Goal: Use online tool/utility: Utilize a website feature to perform a specific function

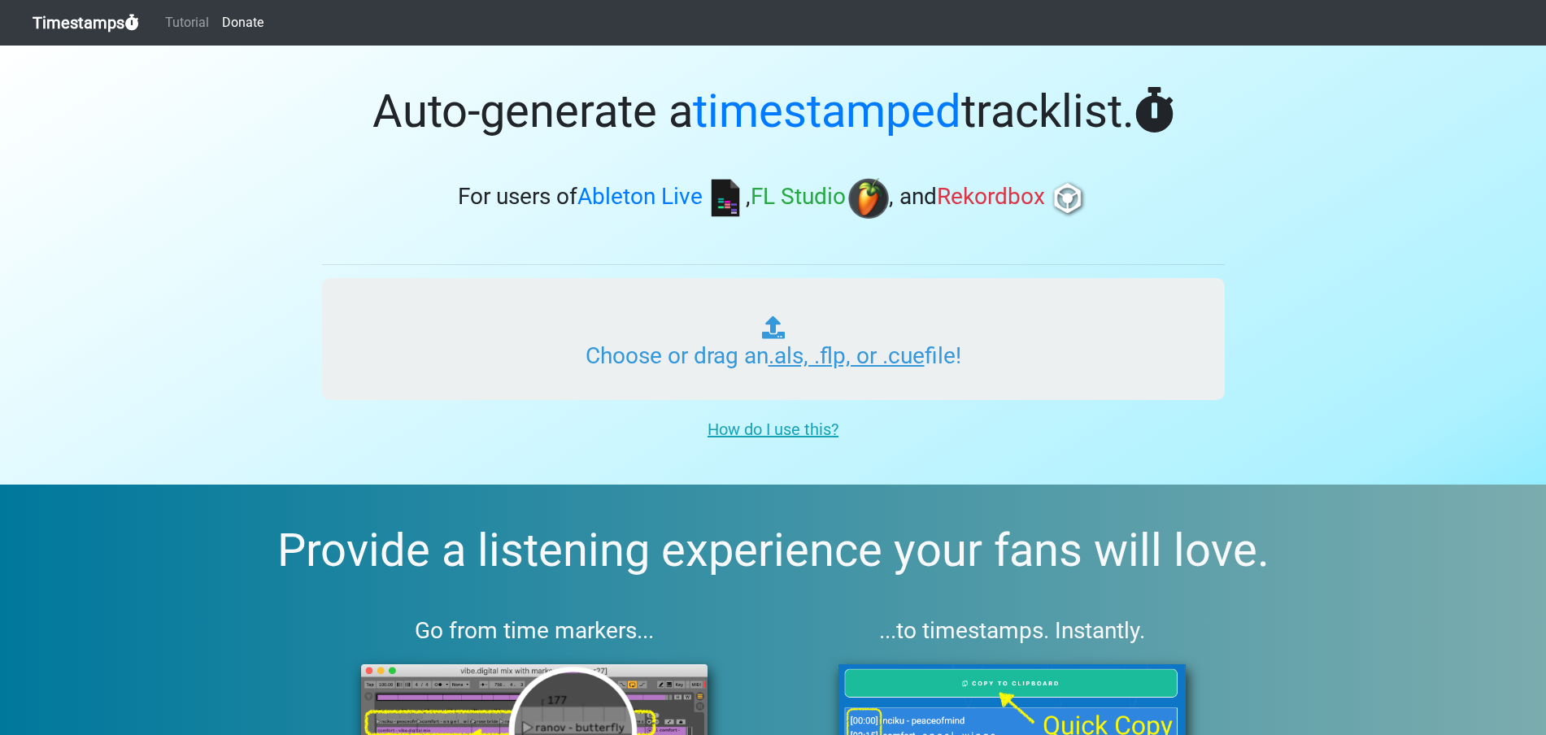
click at [756, 321] on input "Choose or drag an .als, .flp, or .cue file!" at bounding box center [773, 339] width 903 height 122
type input "C:\fakepath\制作模板.als"
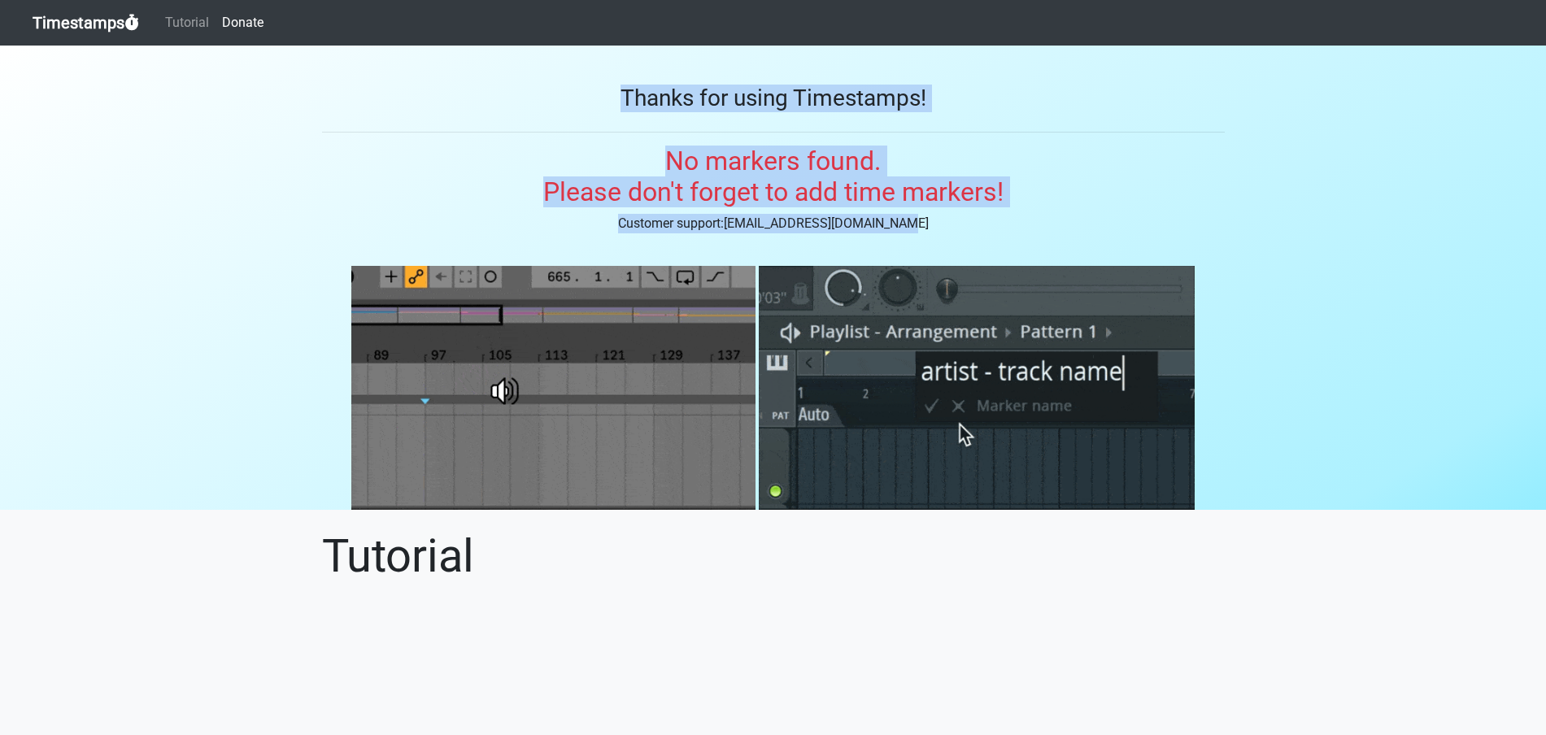
drag, startPoint x: 1031, startPoint y: 212, endPoint x: 510, endPoint y: 91, distance: 535.1
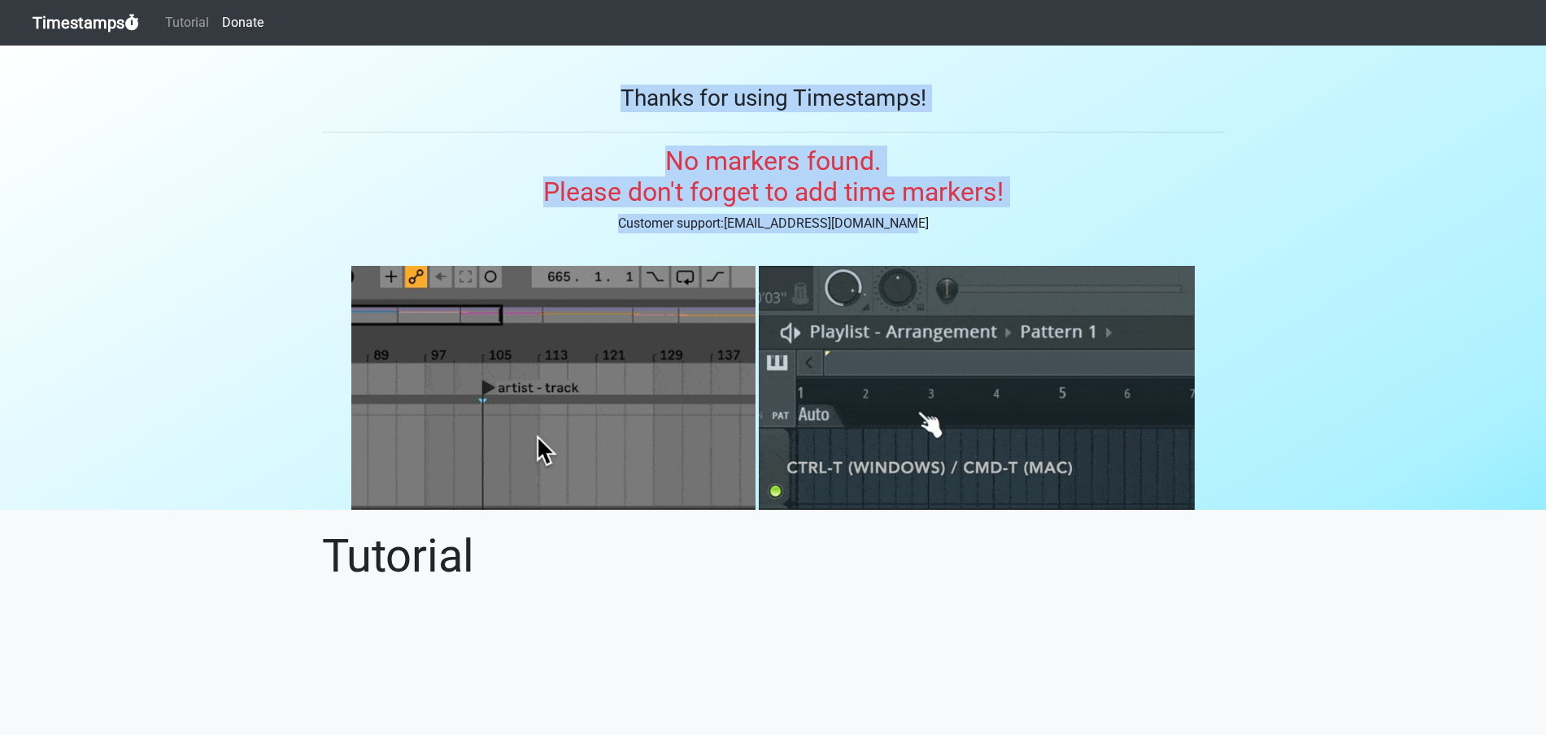
click at [510, 91] on section "Thanks for using Timestamps! No markers found. Please don't forget to add time …" at bounding box center [773, 278] width 1546 height 464
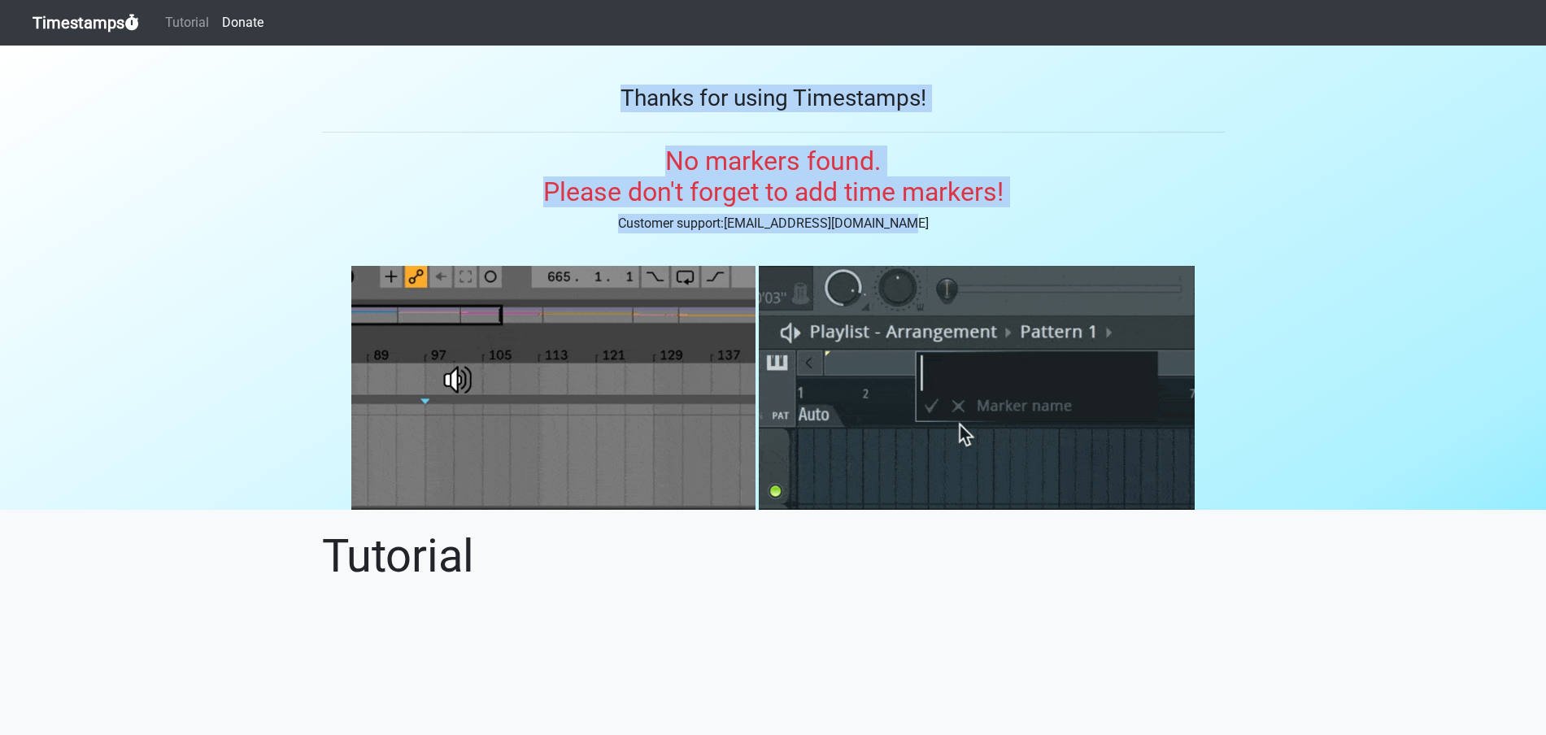
copy section "Thanks for using Timestamps! No markers found. Please don't forget to add time …"
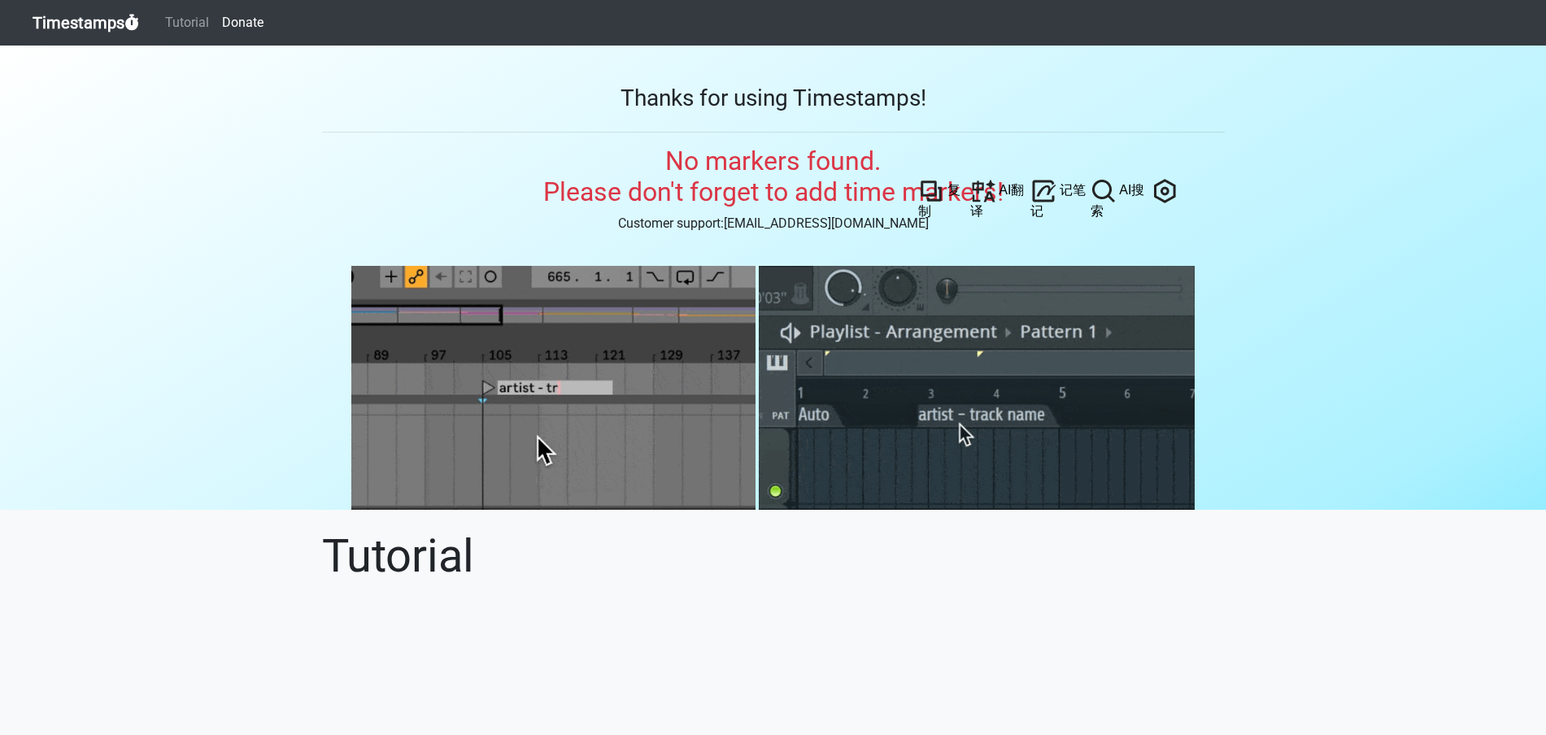
drag, startPoint x: 84, startPoint y: 328, endPoint x: 189, endPoint y: 332, distance: 105.0
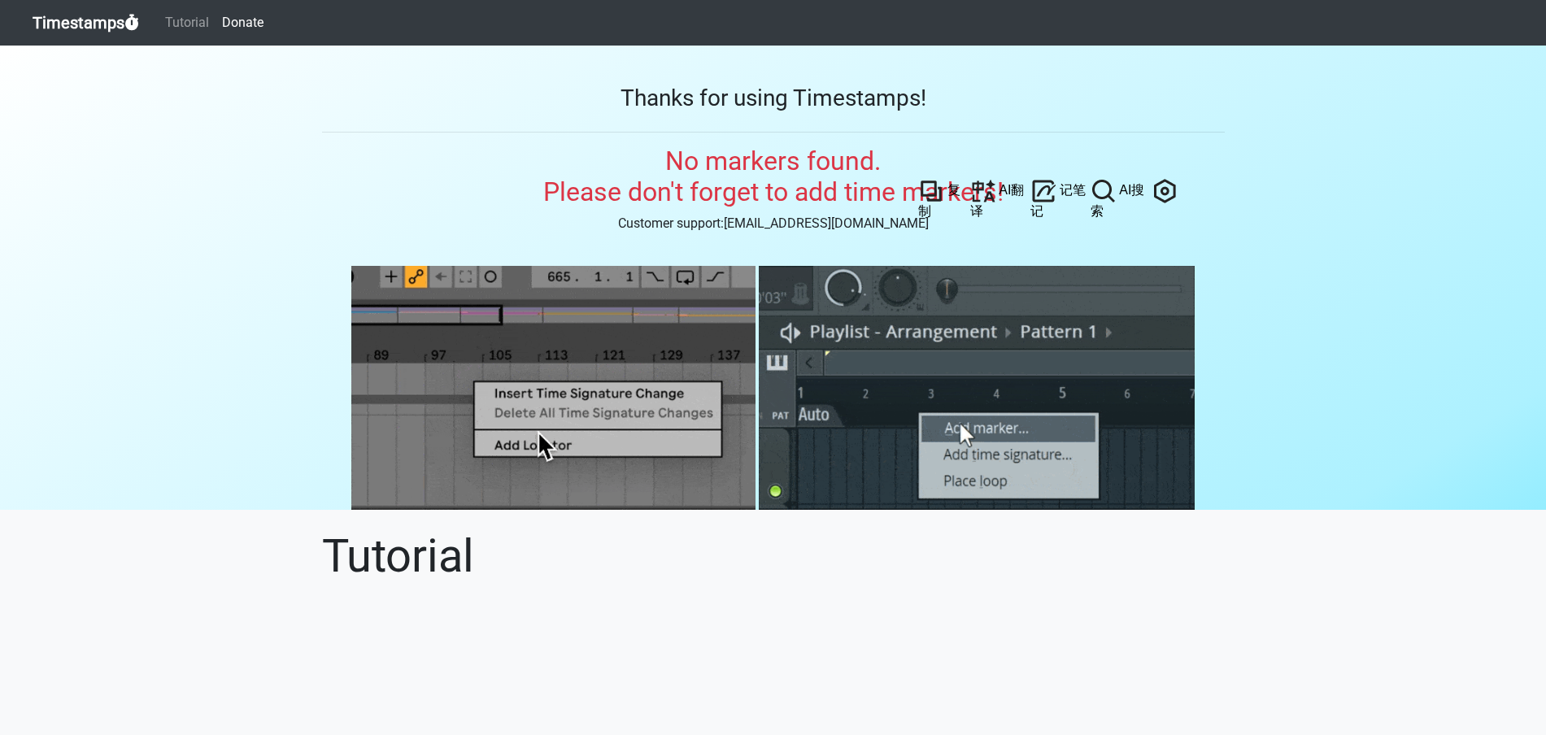
click at [84, 328] on div "No markers found. Please don't forget to add time markers! Customer support: ti…" at bounding box center [773, 328] width 1546 height 365
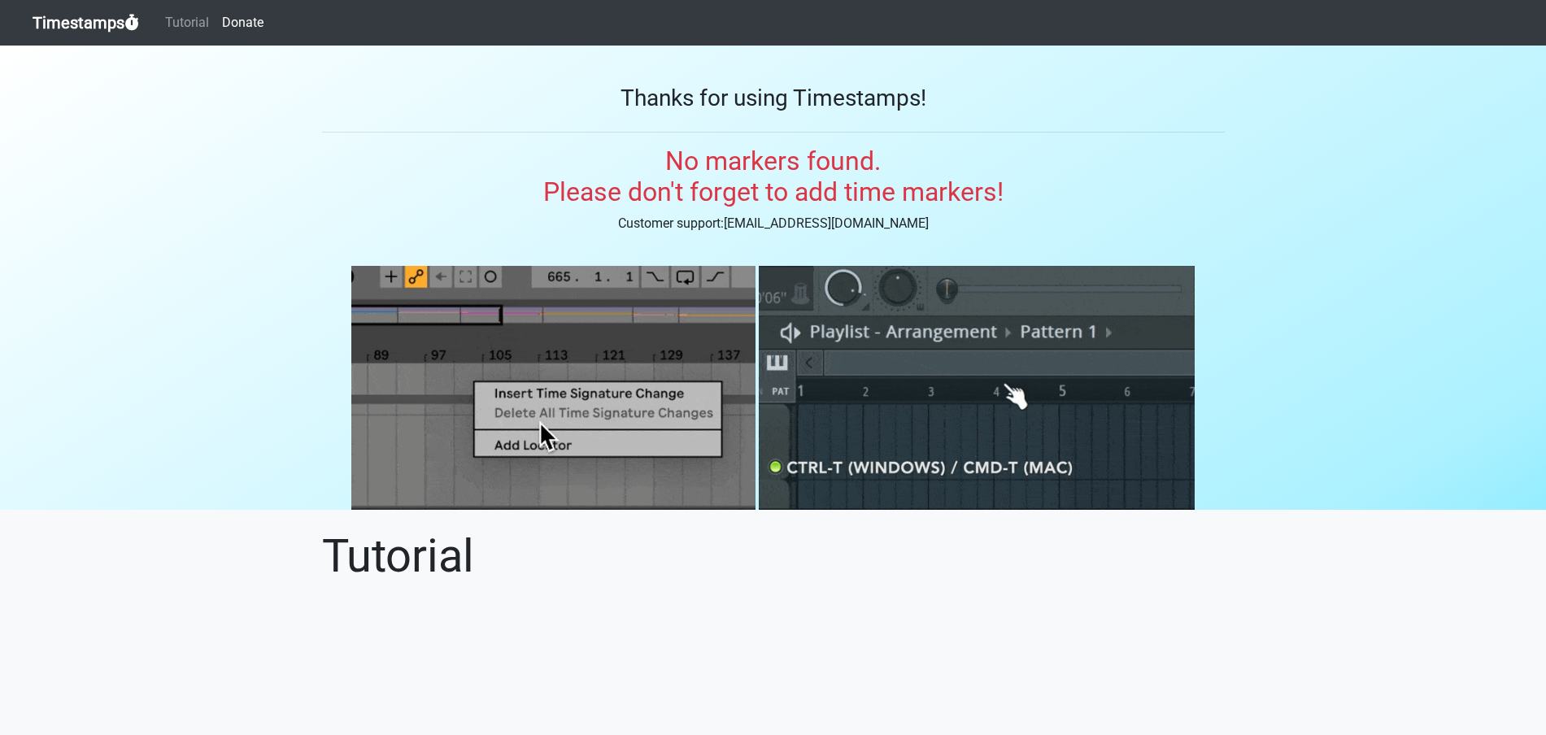
click at [1031, 173] on h2 "No markers found. Please don't forget to add time markers!" at bounding box center [773, 177] width 1546 height 63
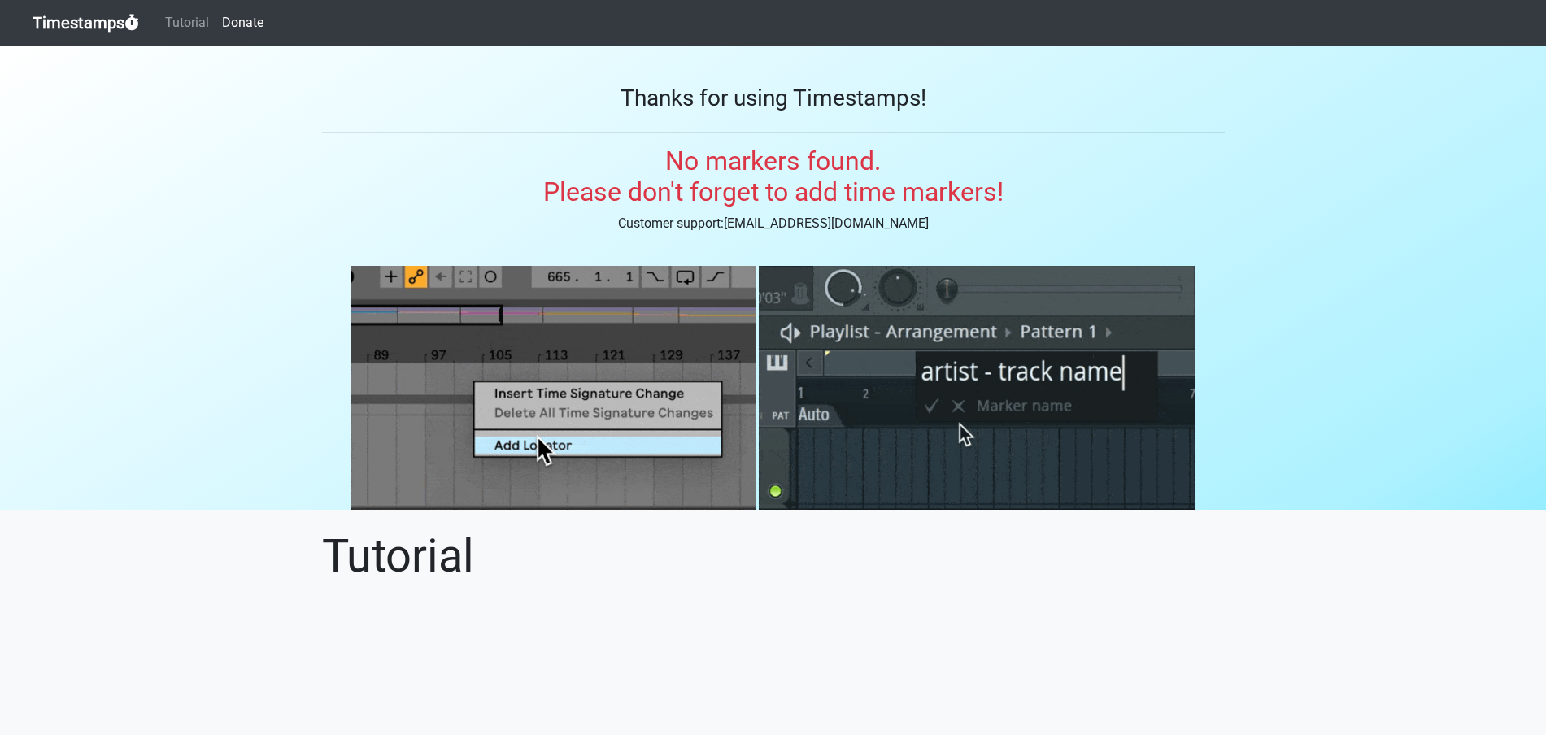
click at [442, 183] on h2 "No markers found. Please don't forget to add time markers!" at bounding box center [773, 177] width 1546 height 63
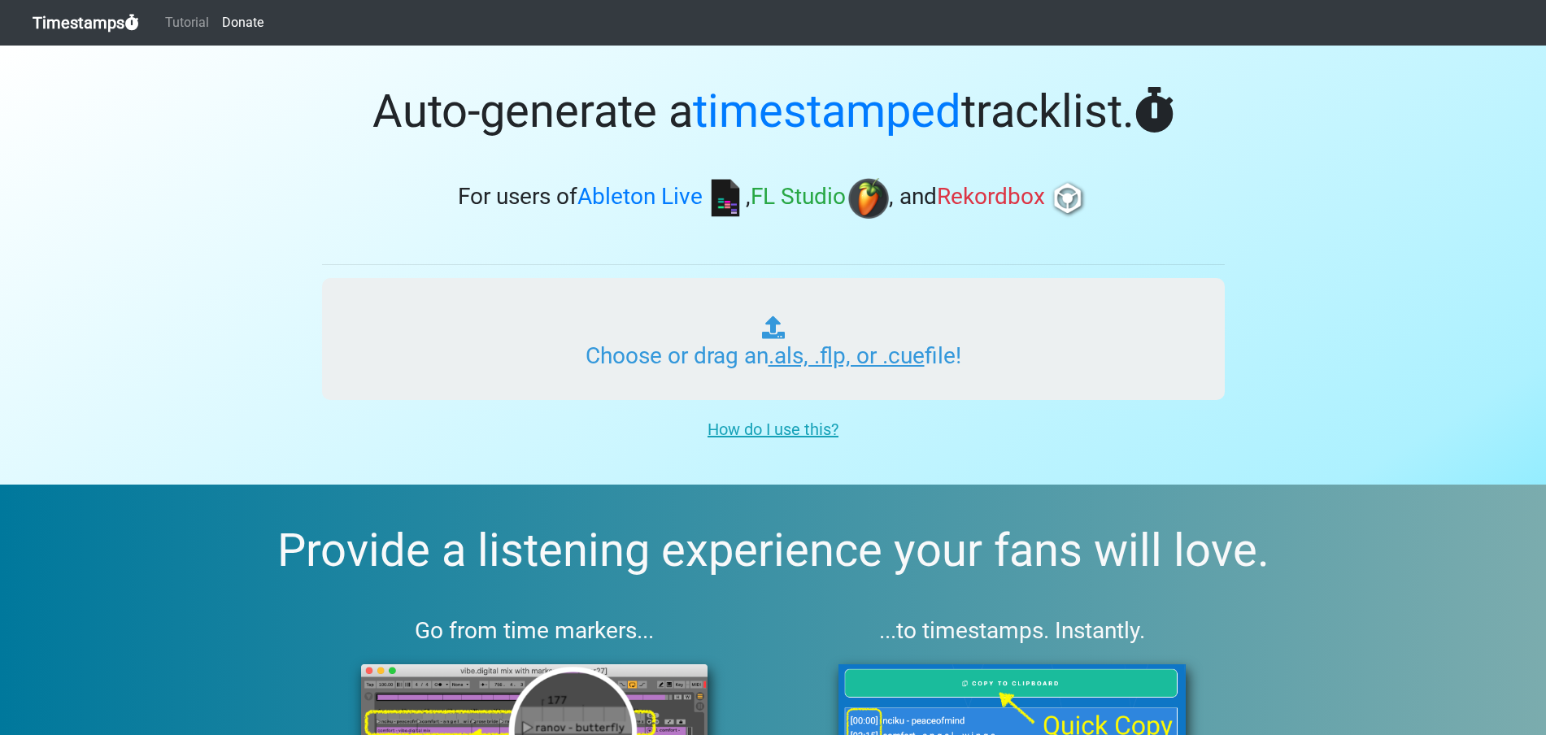
click at [841, 348] on input "Choose or drag an .als, .flp, or .cue file!" at bounding box center [773, 339] width 903 height 122
type input "C:\fakepath\一笑江湖（科目三）.als"
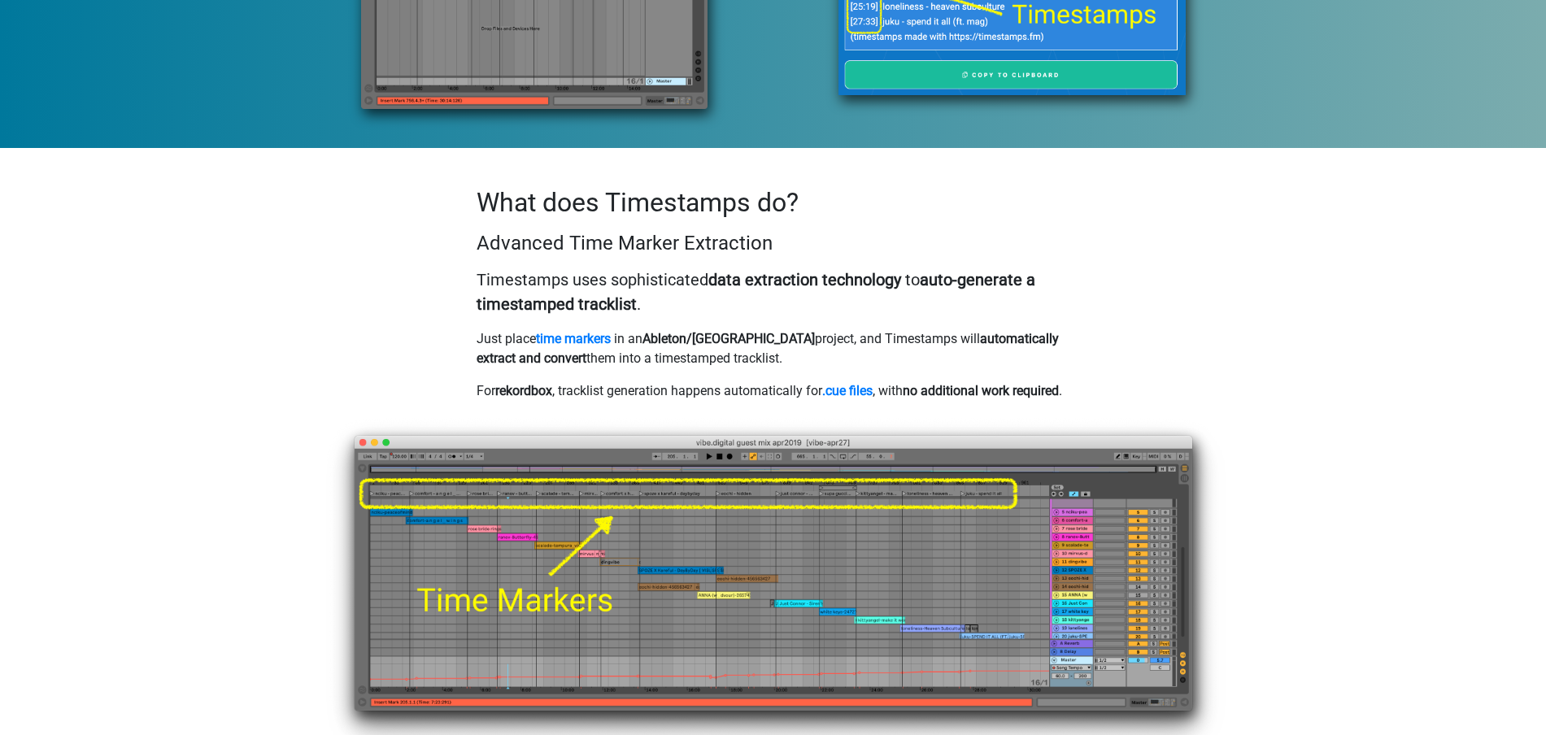
scroll to position [1048, 0]
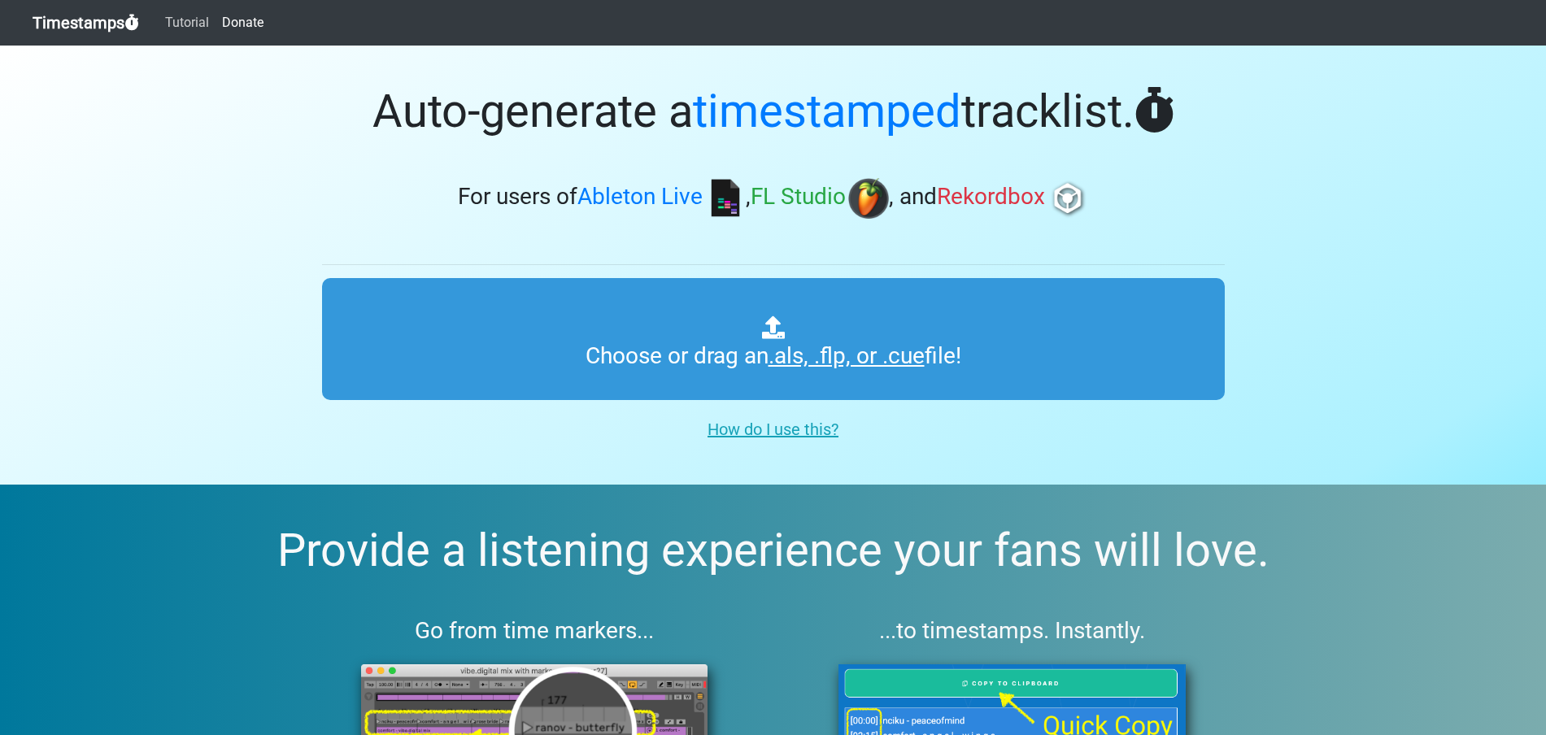
click at [196, 33] on link "Tutorial" at bounding box center [187, 23] width 57 height 33
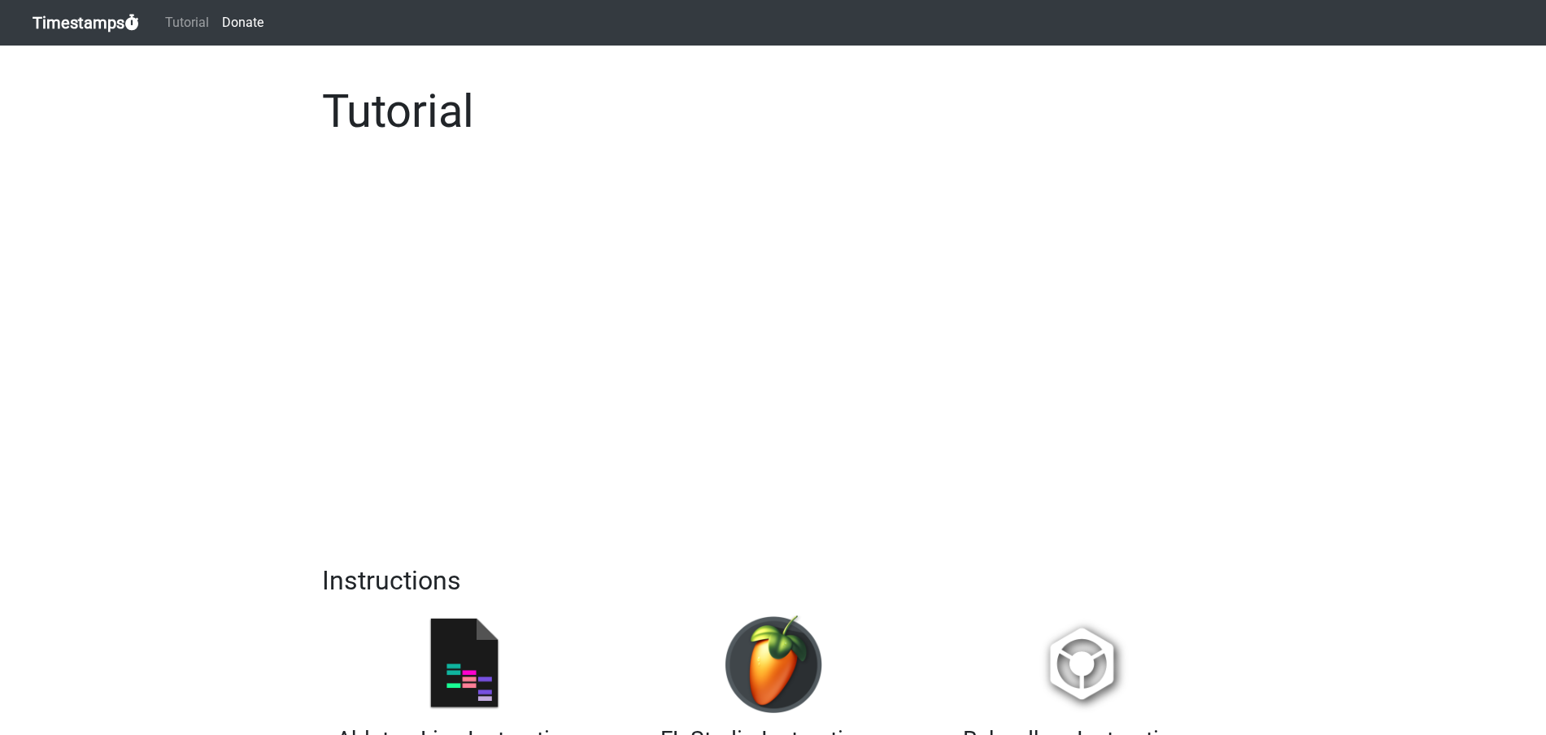
scroll to position [244, 0]
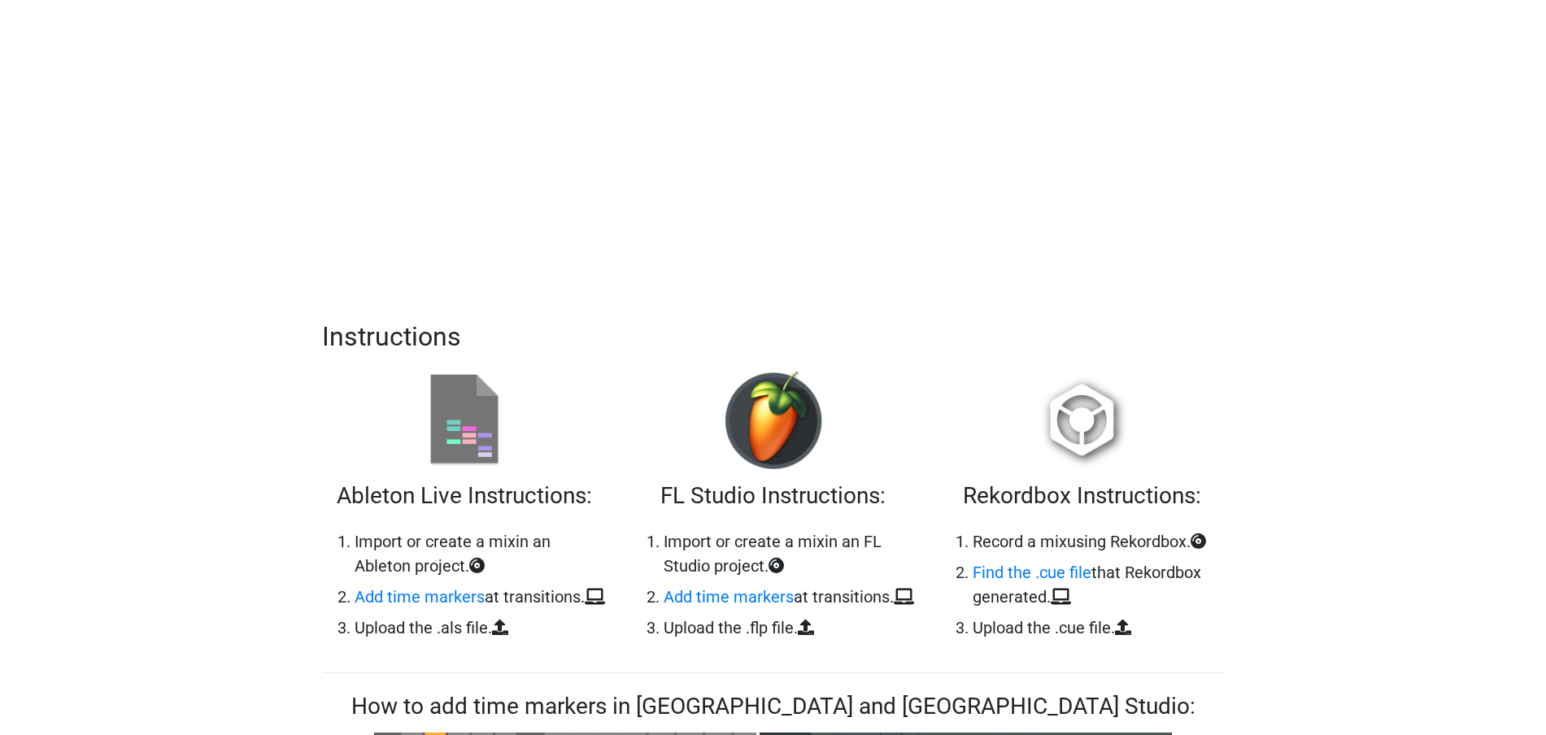
click at [481, 426] on img at bounding box center [464, 421] width 98 height 98
click at [471, 428] on img at bounding box center [464, 421] width 98 height 98
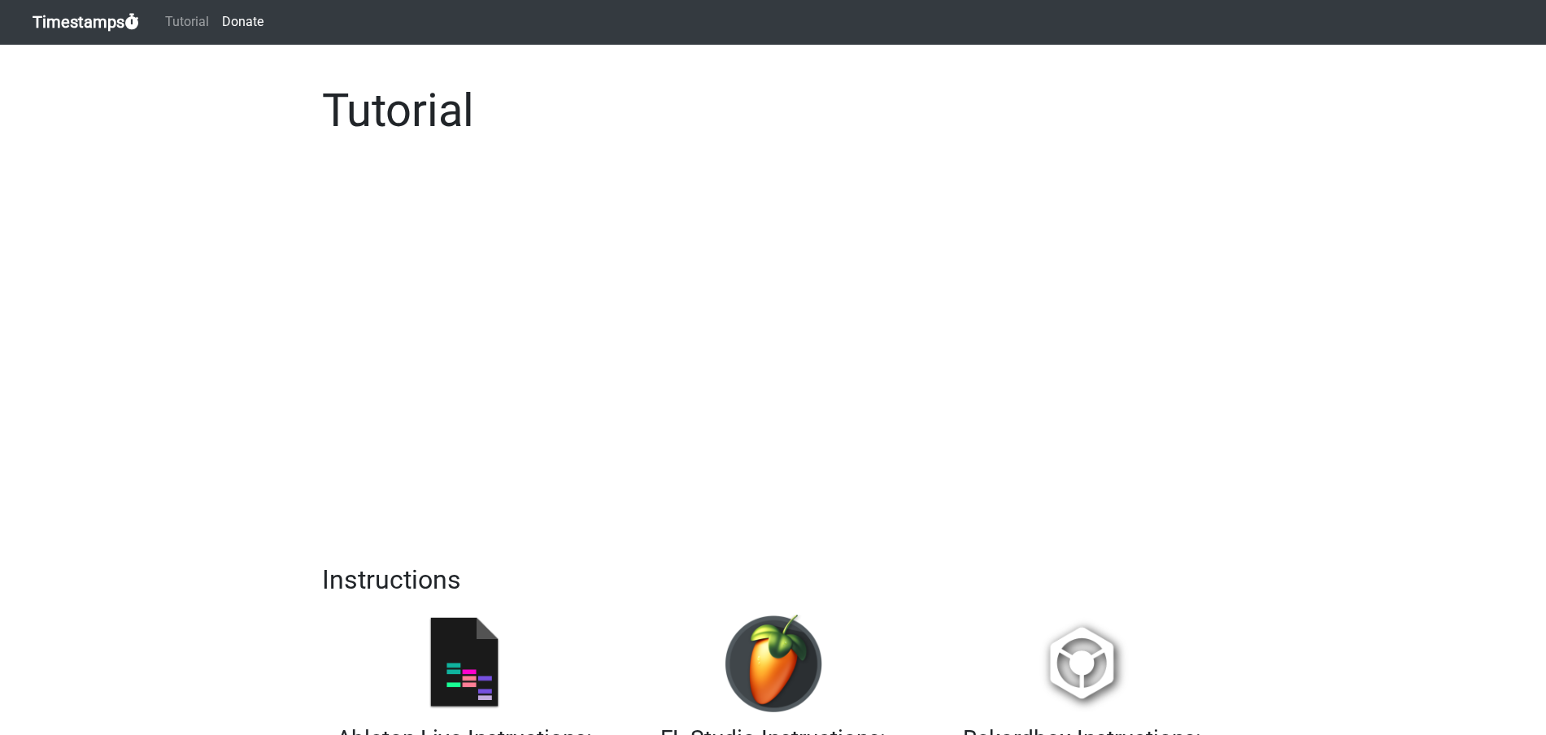
scroll to position [0, 0]
drag, startPoint x: 185, startPoint y: 173, endPoint x: 222, endPoint y: 159, distance: 39.4
